Goal: Task Accomplishment & Management: Manage account settings

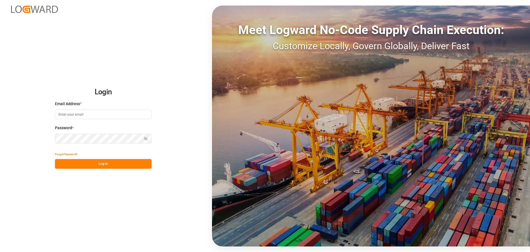
type input "[EMAIL_ADDRESS][PERSON_NAME][DOMAIN_NAME]"
click at [88, 163] on button "Log In" at bounding box center [103, 164] width 97 height 10
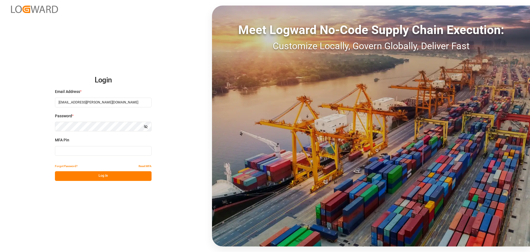
click at [81, 150] on input at bounding box center [103, 151] width 97 height 10
click at [84, 154] on input at bounding box center [103, 151] width 97 height 10
click at [97, 152] on input at bounding box center [103, 151] width 97 height 10
type input "564692"
click at [92, 175] on button "Log In" at bounding box center [103, 176] width 97 height 10
